Goal: Navigation & Orientation: Find specific page/section

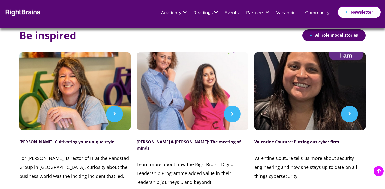
scroll to position [1229, 0]
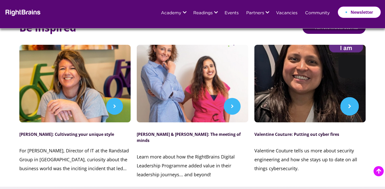
click at [297, 146] on p "Valentine Couture tells us more about security engineering and how she stays up…" at bounding box center [309, 159] width 111 height 27
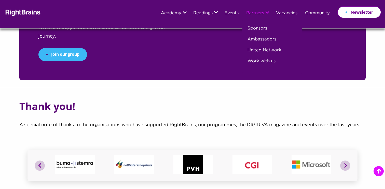
scroll to position [1873, 0]
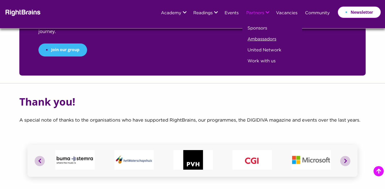
click at [259, 39] on link "Ambassadors" at bounding box center [261, 41] width 29 height 11
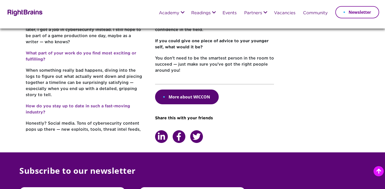
scroll to position [319, 0]
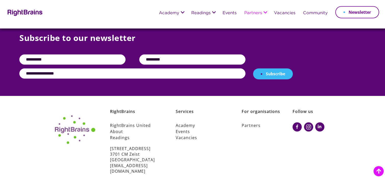
scroll to position [565, 0]
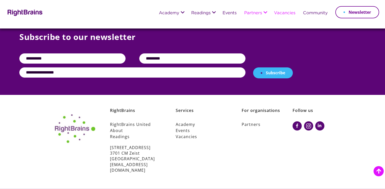
click at [291, 16] on li "Vacancies" at bounding box center [284, 13] width 29 height 13
click at [287, 12] on link "Vacancies" at bounding box center [284, 13] width 21 height 5
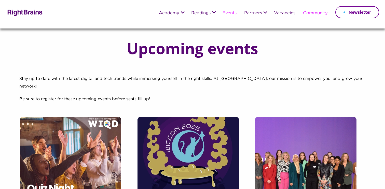
click at [314, 15] on link "Community" at bounding box center [315, 13] width 25 height 5
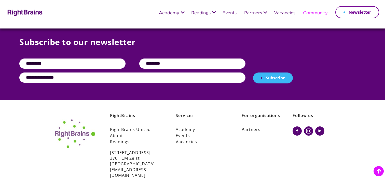
scroll to position [377, 0]
